Goal: Information Seeking & Learning: Learn about a topic

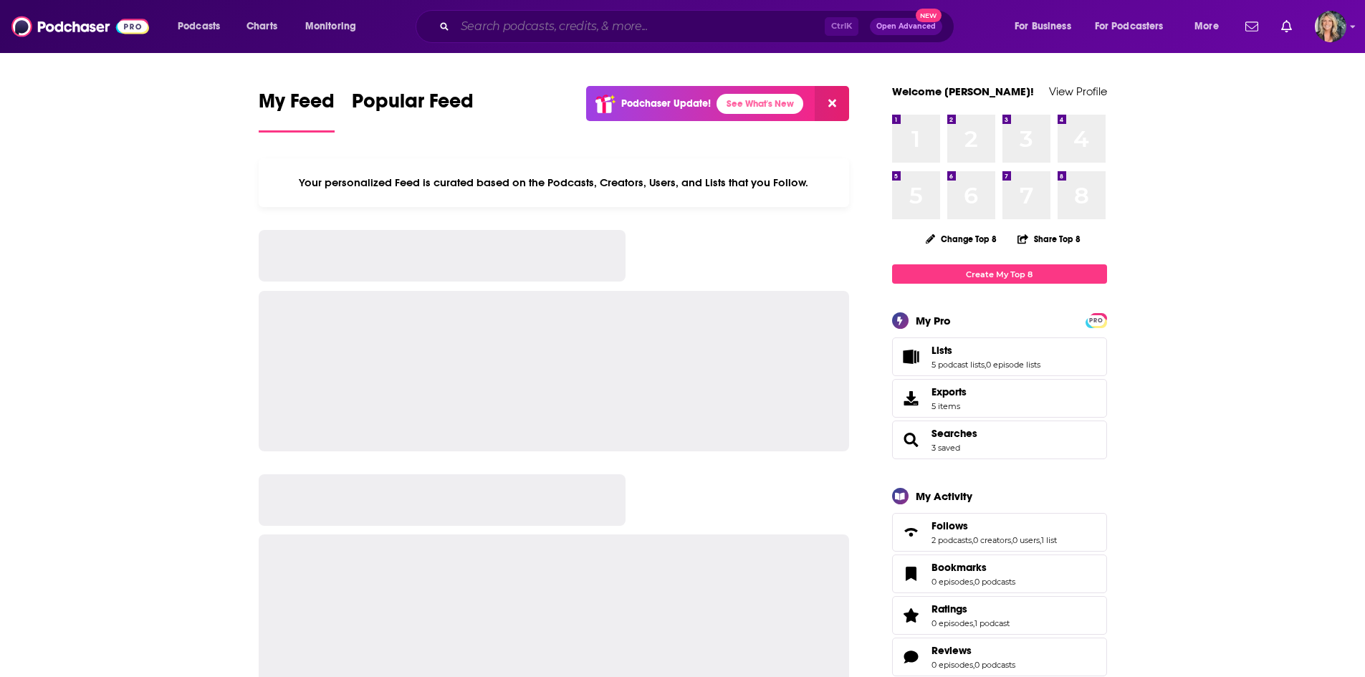
click at [730, 26] on input "Search podcasts, credits, & more..." at bounding box center [640, 26] width 370 height 23
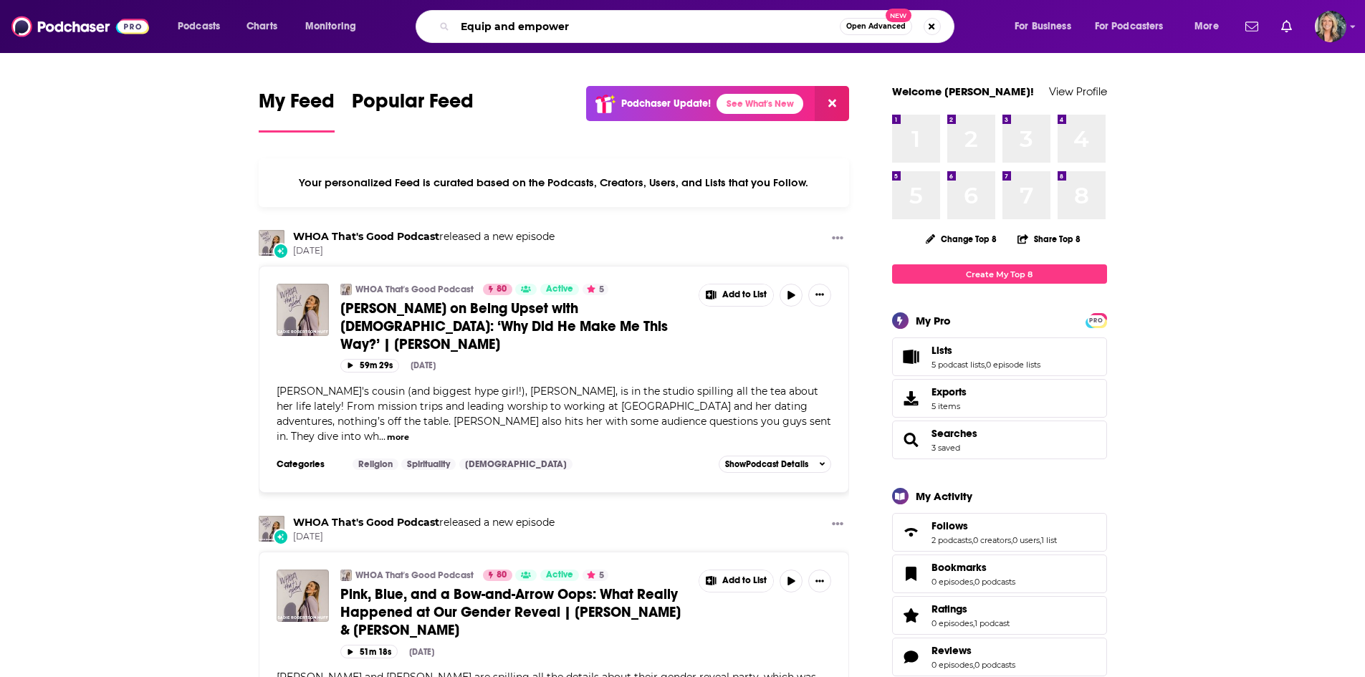
type input "Equip and empower"
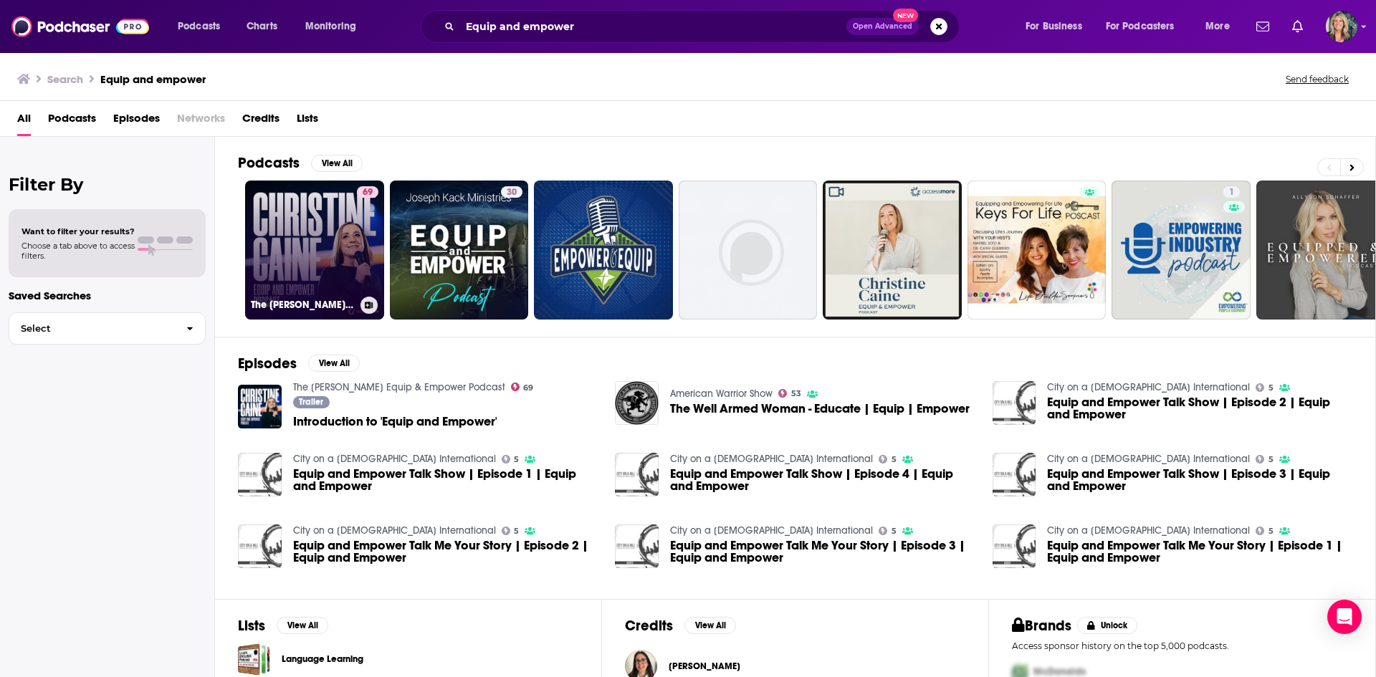
click at [285, 248] on link "69 The [PERSON_NAME] Equip & Empower Podcast" at bounding box center [314, 250] width 139 height 139
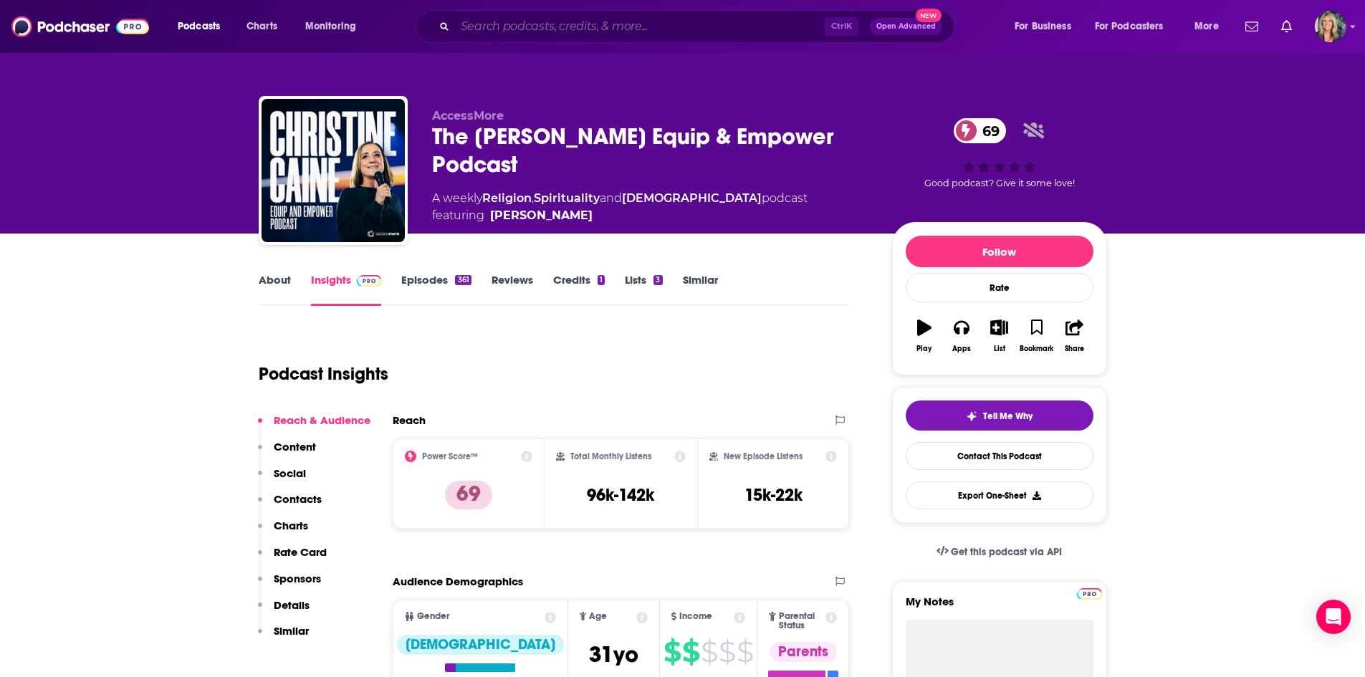
click at [544, 27] on input "Search podcasts, credits, & more..." at bounding box center [640, 26] width 370 height 23
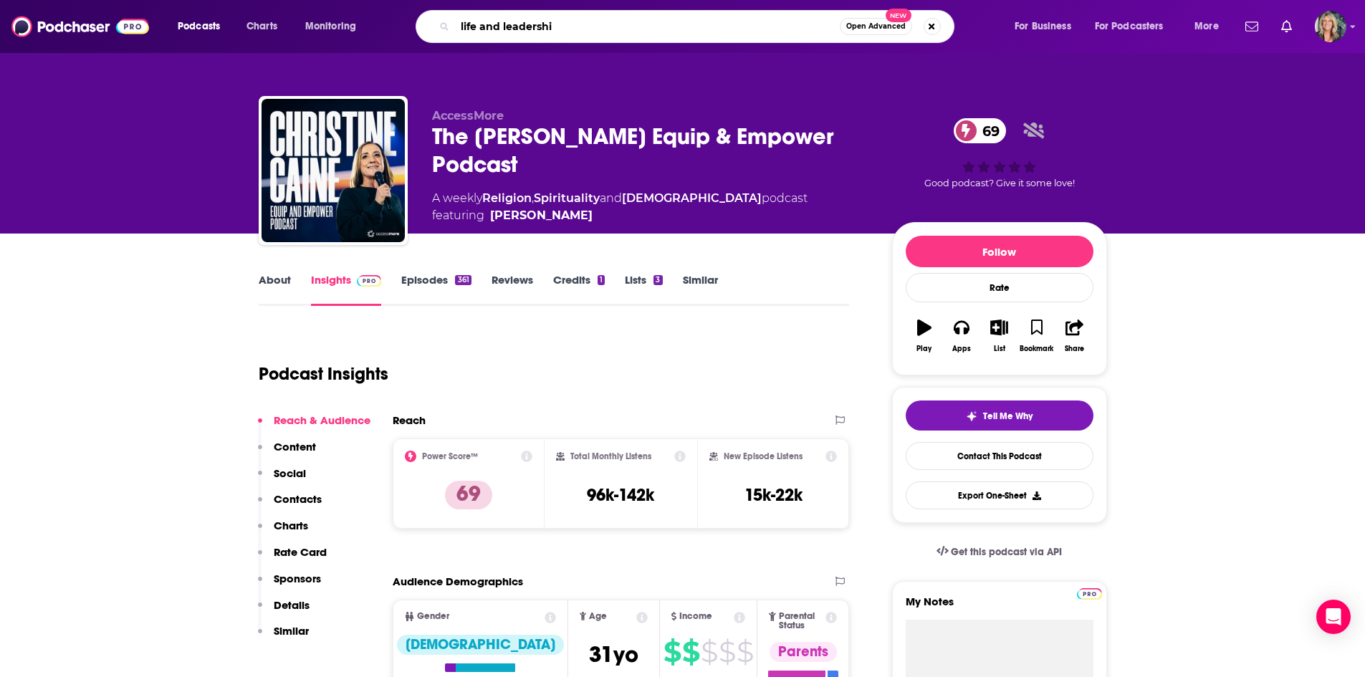
type input "life and leadership"
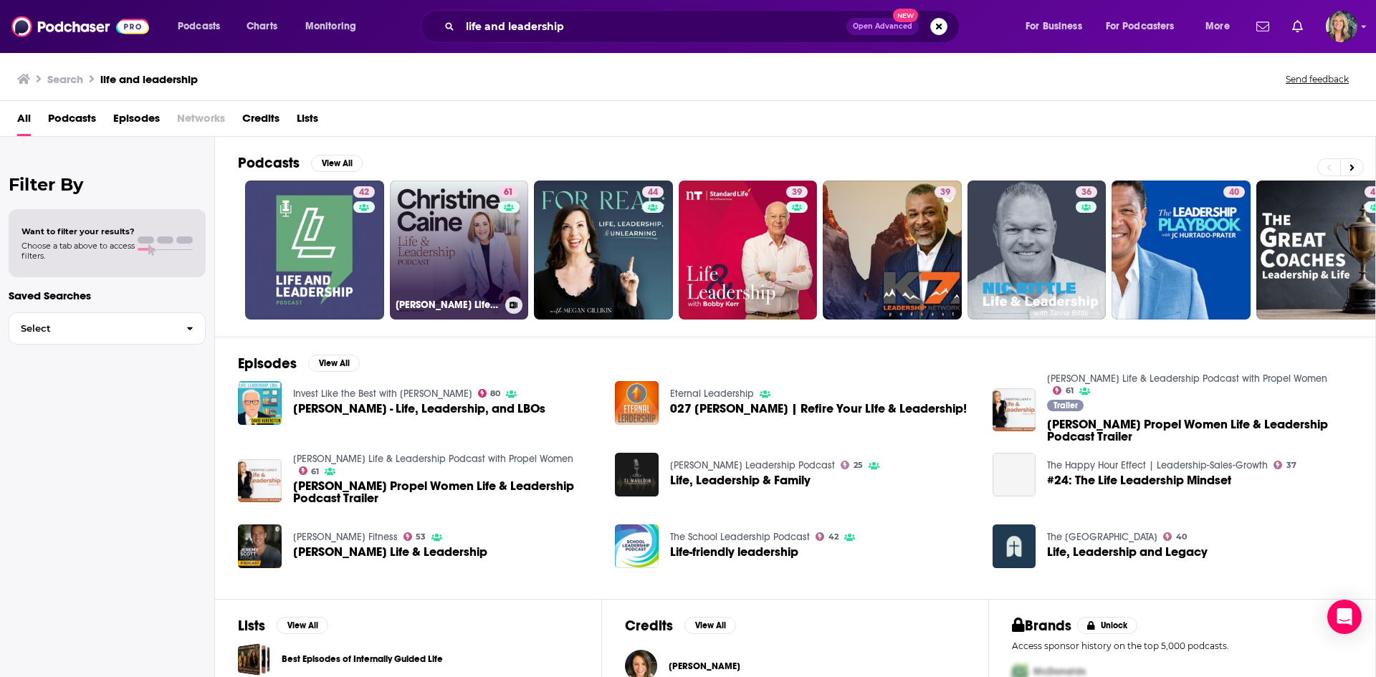
click at [470, 250] on link "61 [PERSON_NAME] Life & Leadership Podcast with Propel Women" at bounding box center [459, 250] width 139 height 139
